Goal: Information Seeking & Learning: Learn about a topic

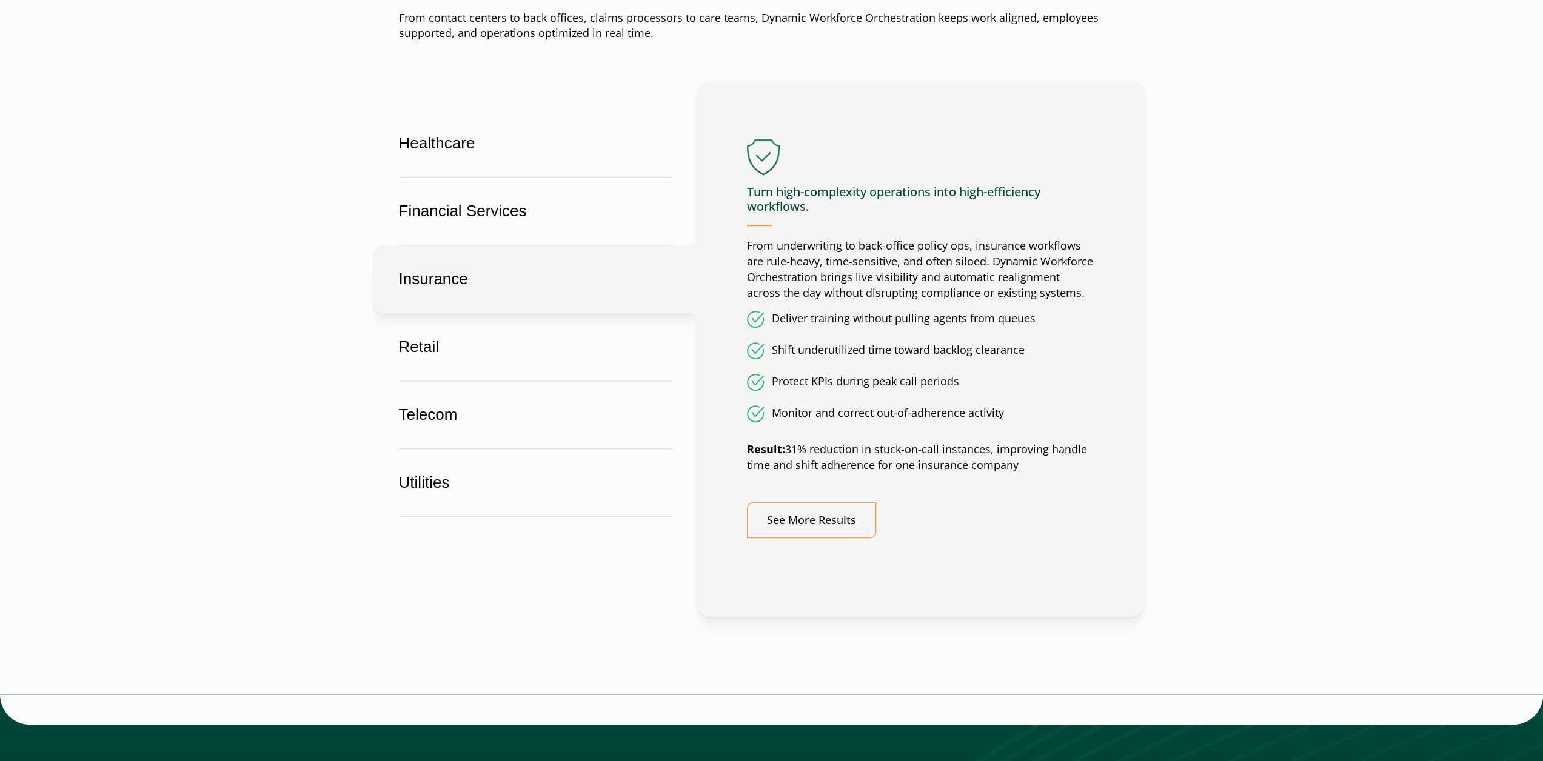
scroll to position [728, 0]
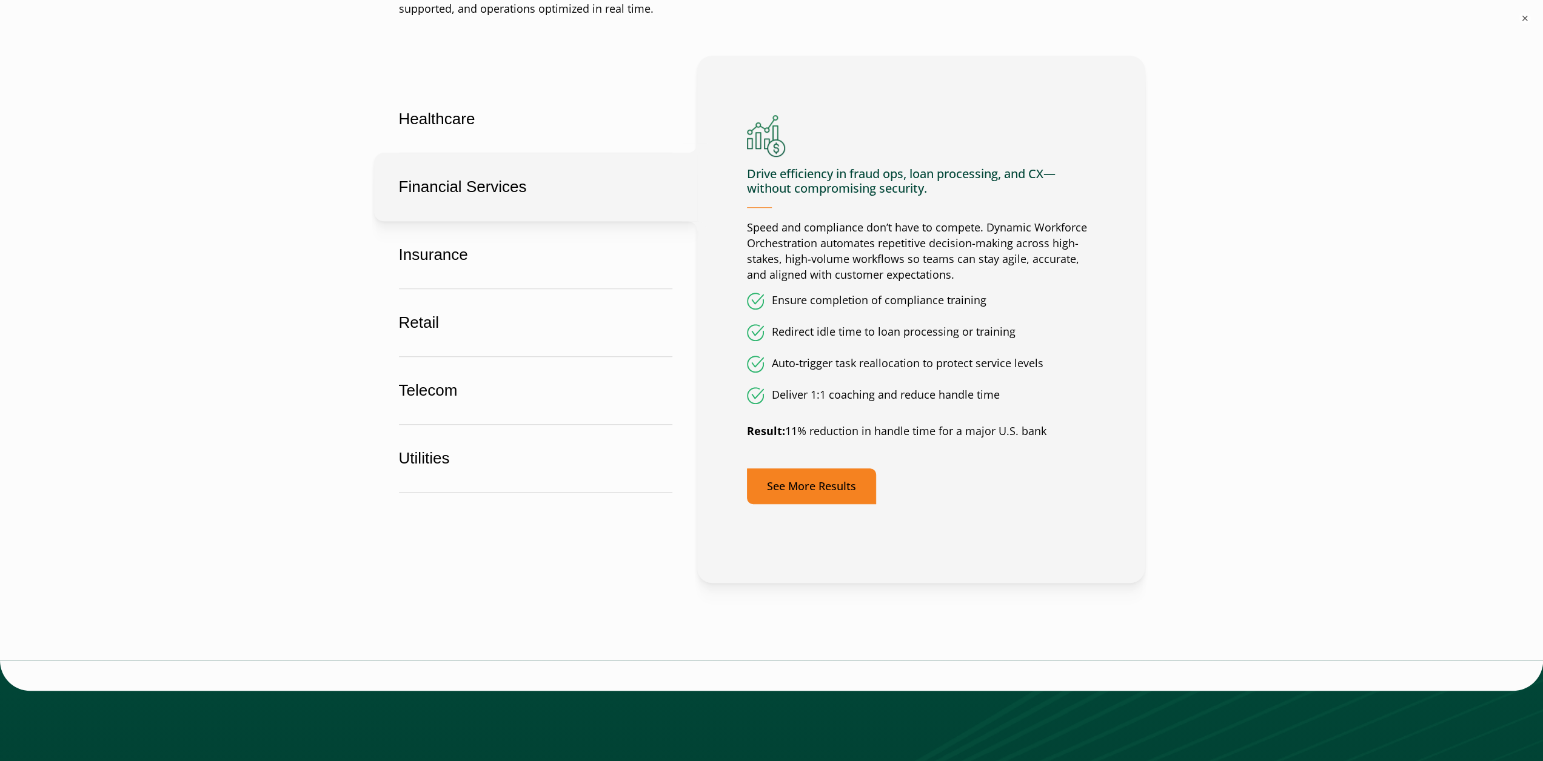
click at [822, 494] on link "See More Results" at bounding box center [811, 487] width 129 height 36
